Goal: Task Accomplishment & Management: Use online tool/utility

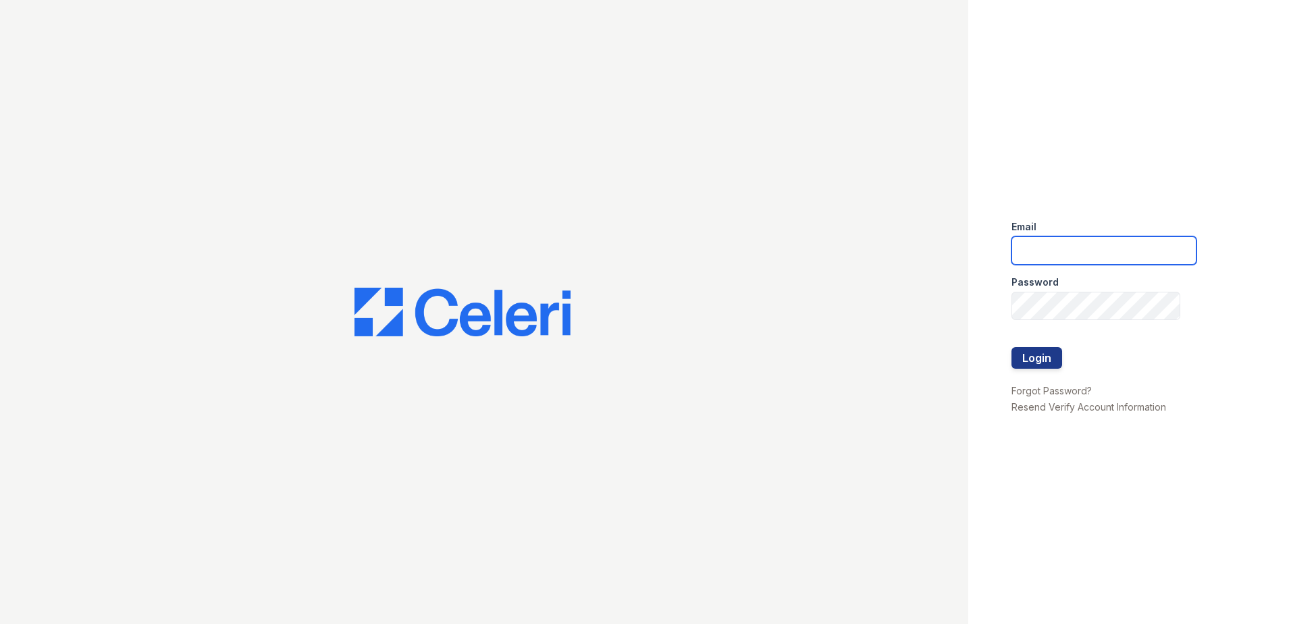
click at [1050, 249] on input "email" at bounding box center [1103, 250] width 185 height 28
type input "[EMAIL_ADDRESS][DOMAIN_NAME]"
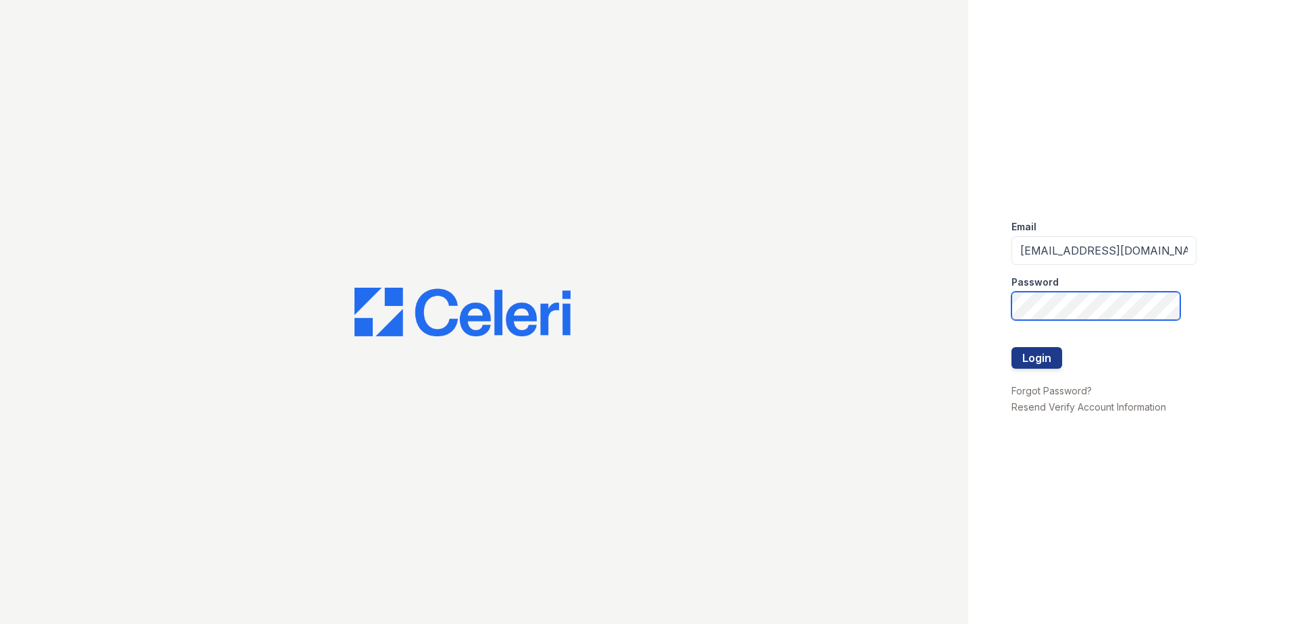
click at [1011, 347] on button "Login" at bounding box center [1036, 358] width 51 height 22
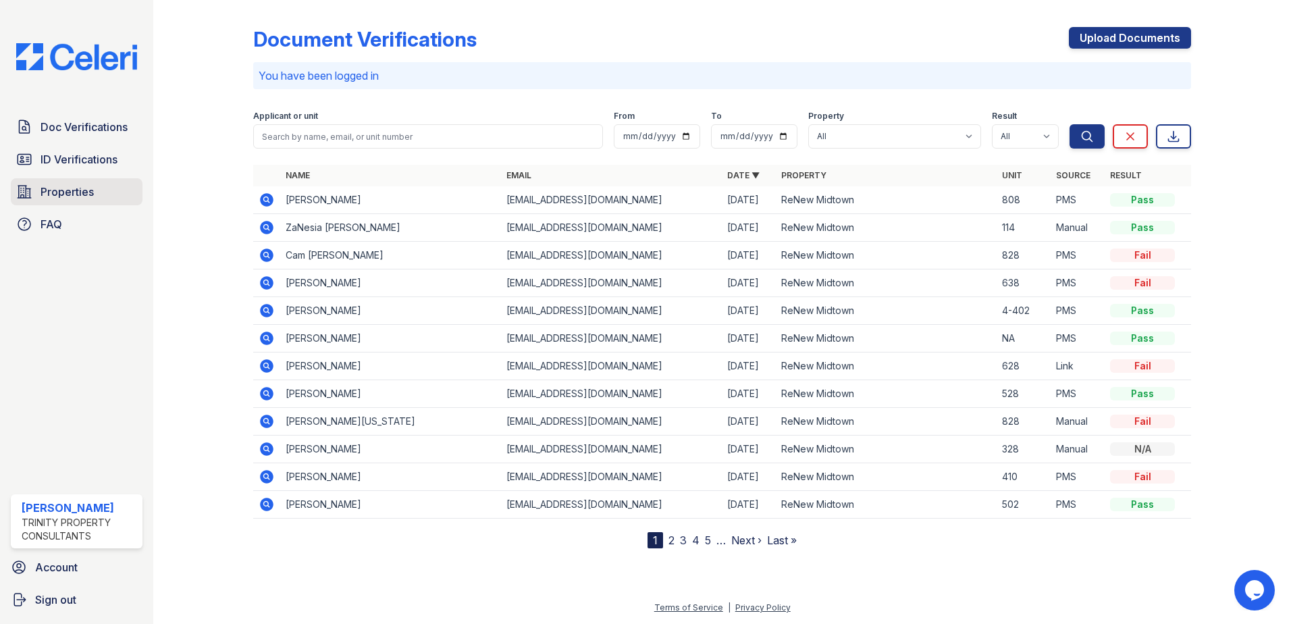
click at [73, 194] on span "Properties" at bounding box center [67, 192] width 53 height 16
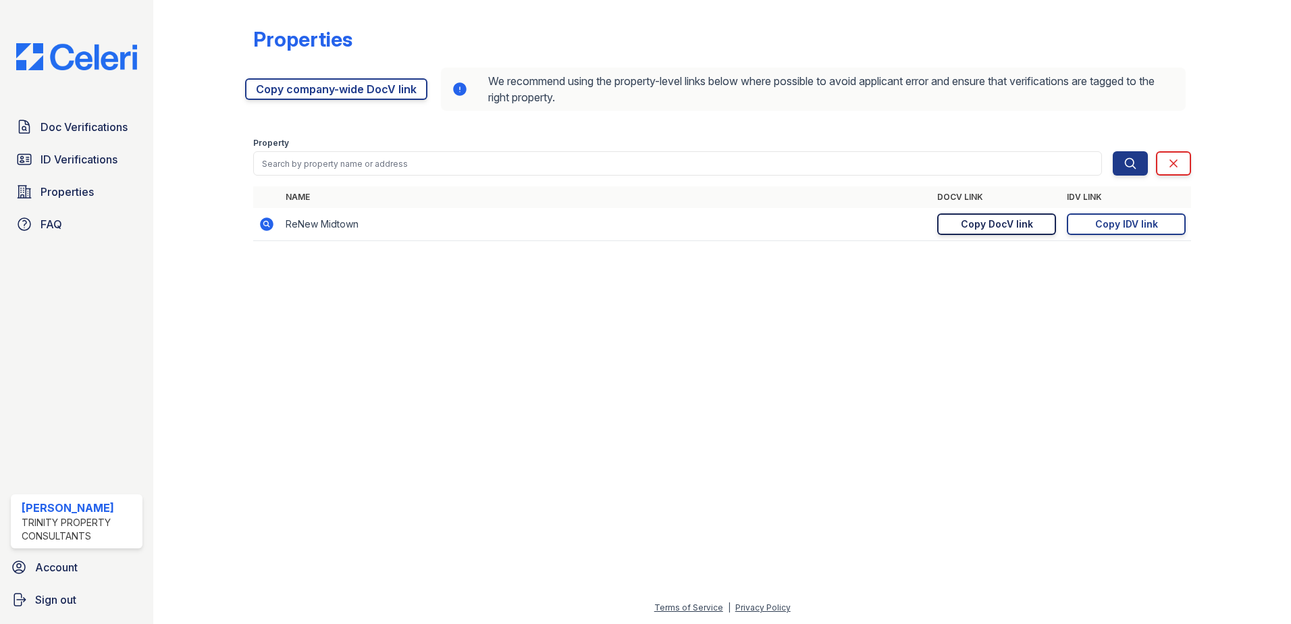
click at [1022, 225] on div "Copy DocV link" at bounding box center [997, 224] width 72 height 14
click at [1171, 223] on link "Copy IDV link Copy link" at bounding box center [1126, 224] width 119 height 22
click at [363, 88] on link "Copy company-wide DocV link" at bounding box center [336, 89] width 182 height 22
